Goal: Navigation & Orientation: Find specific page/section

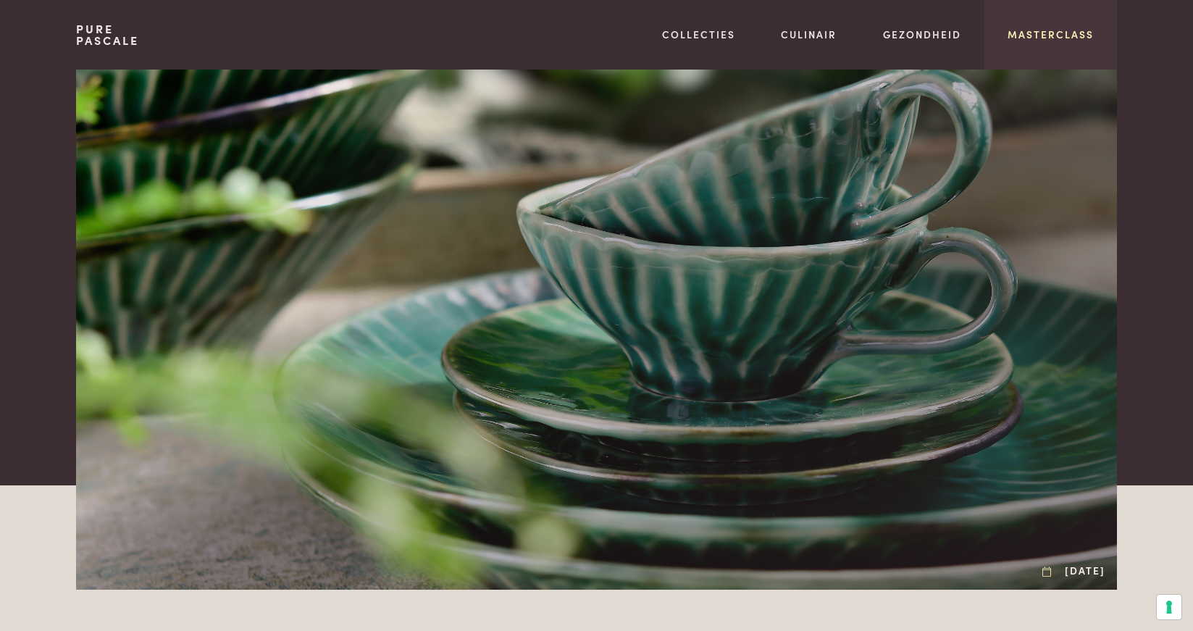
click at [1035, 34] on link "Masterclass" at bounding box center [1051, 34] width 86 height 15
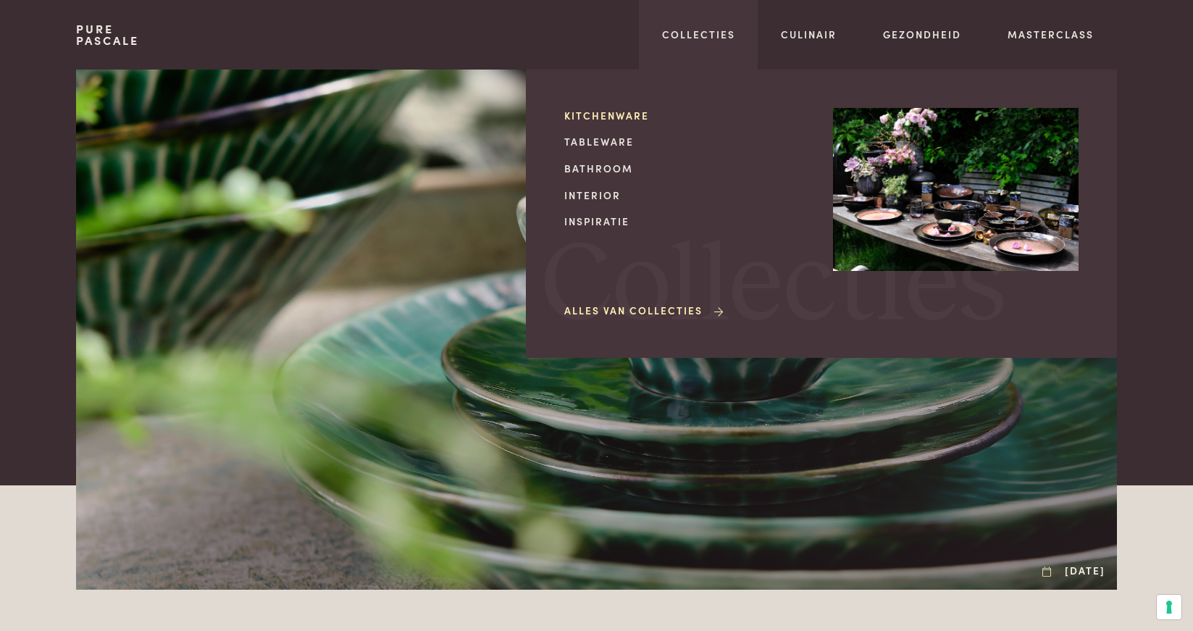
click at [626, 114] on link "Kitchenware" at bounding box center [687, 115] width 246 height 15
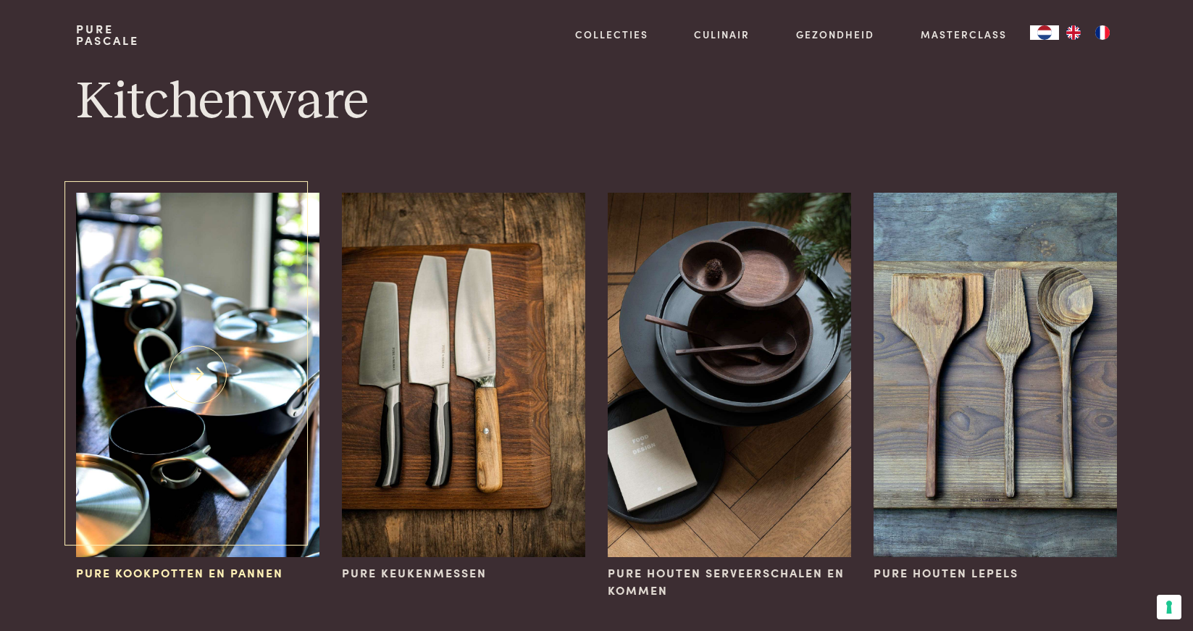
click at [144, 376] on img at bounding box center [197, 375] width 243 height 364
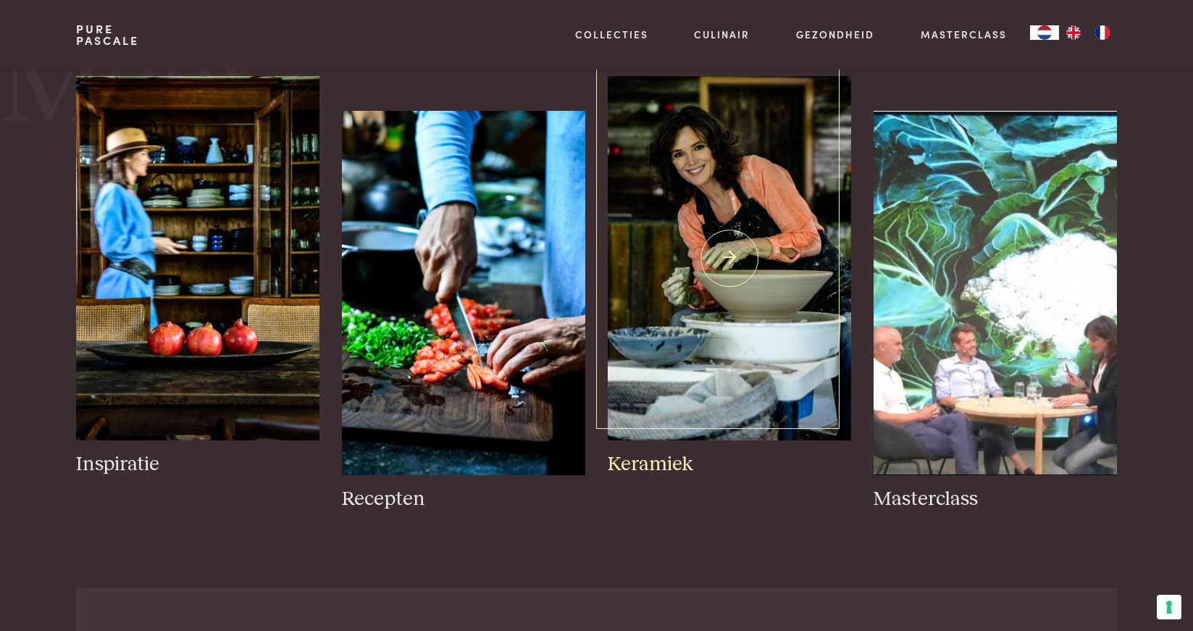
scroll to position [652, 0]
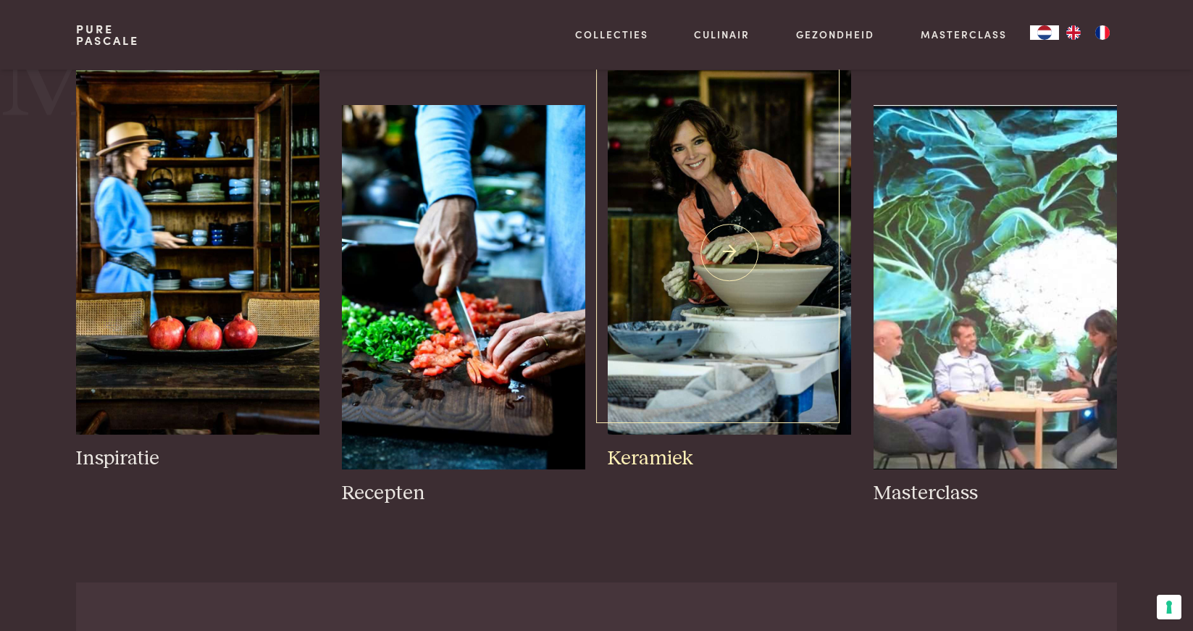
click at [740, 277] on img at bounding box center [729, 252] width 243 height 364
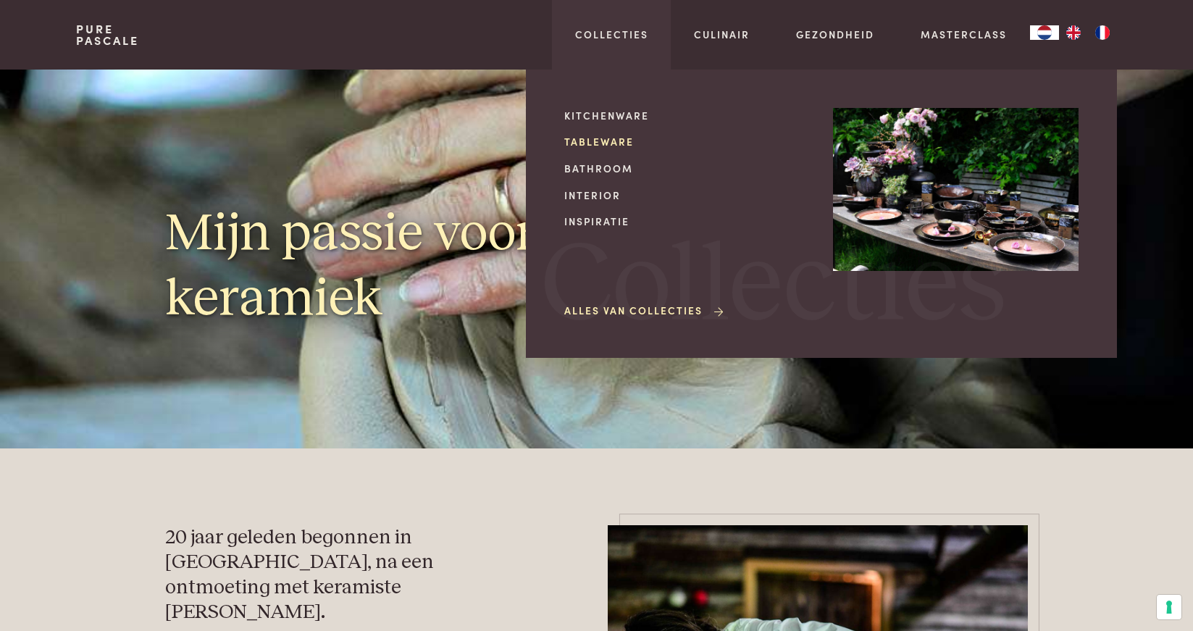
click at [579, 141] on link "Tableware" at bounding box center [687, 141] width 246 height 15
